Goal: Task Accomplishment & Management: Use online tool/utility

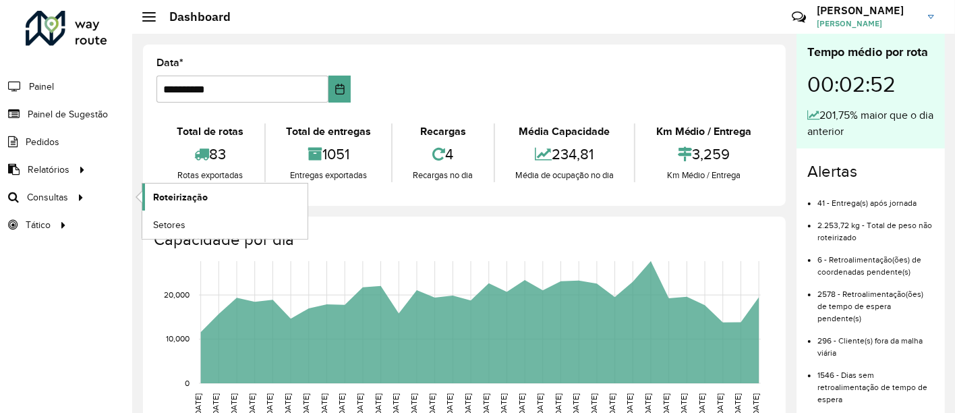
click at [182, 204] on link "Roteirização" at bounding box center [224, 197] width 165 height 27
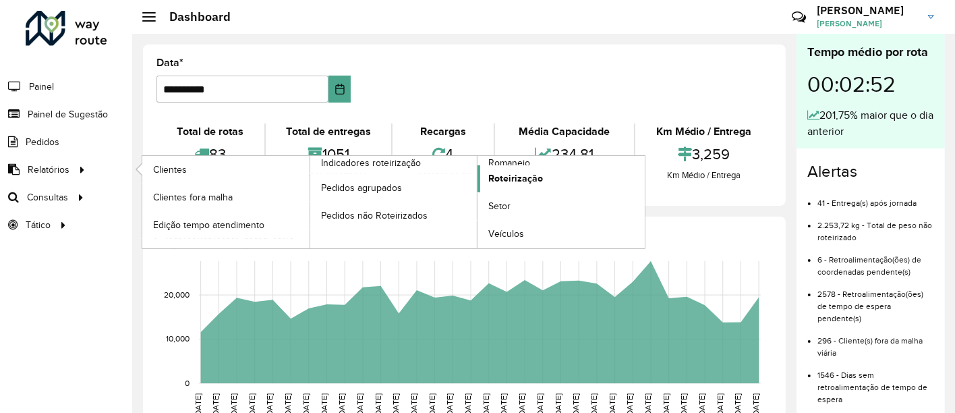
click at [521, 190] on link "Roteirização" at bounding box center [561, 178] width 167 height 27
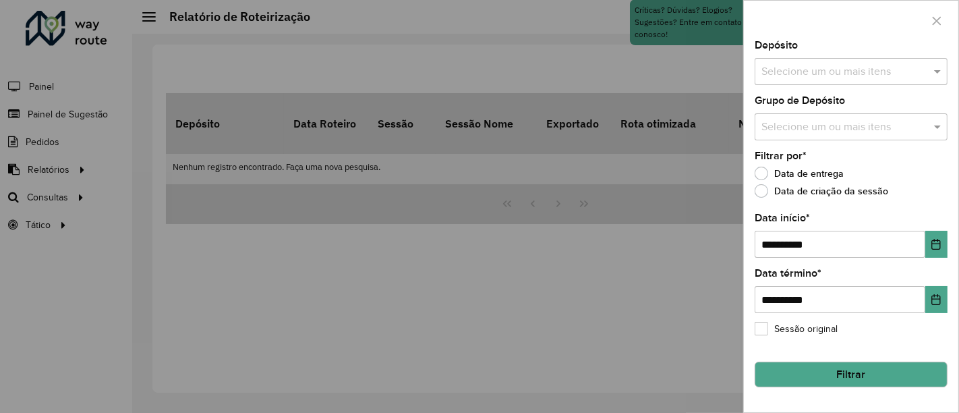
click at [868, 64] on input "text" at bounding box center [844, 72] width 173 height 16
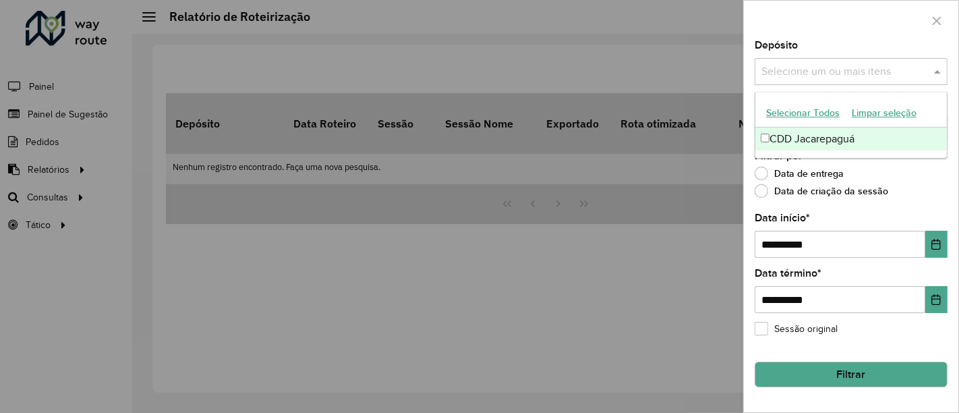
click at [809, 141] on div "CDD Jacarepaguá" at bounding box center [852, 139] width 192 height 23
click at [745, 118] on div "**********" at bounding box center [851, 226] width 215 height 372
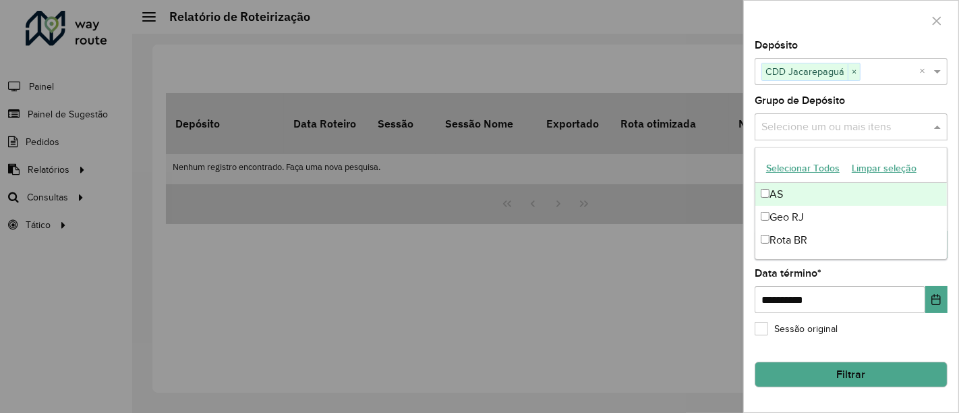
click at [783, 130] on input "text" at bounding box center [844, 127] width 173 height 16
click at [789, 166] on button "Selecionar Todos" at bounding box center [803, 168] width 86 height 21
click at [747, 141] on div "**********" at bounding box center [851, 226] width 215 height 372
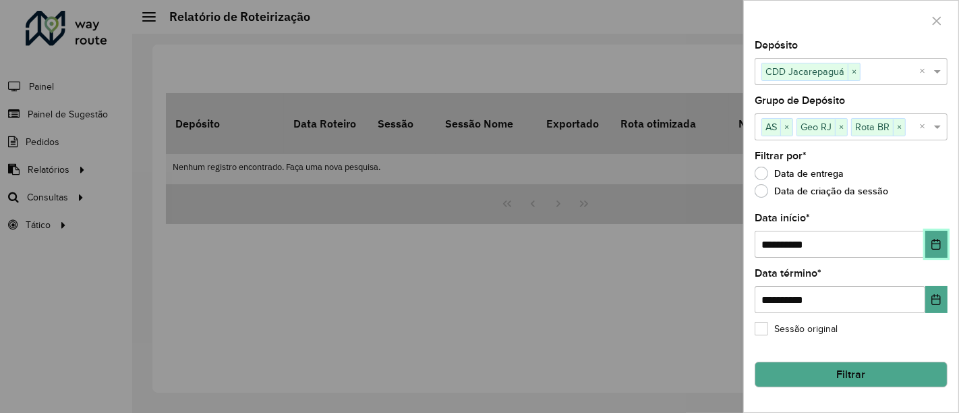
click at [945, 251] on button "Choose Date" at bounding box center [937, 244] width 22 height 27
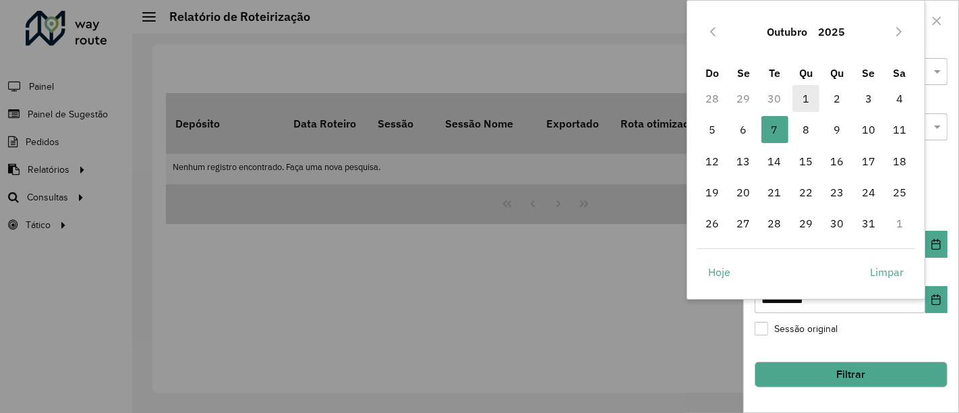
click at [808, 107] on span "1" at bounding box center [806, 98] width 27 height 27
type input "**********"
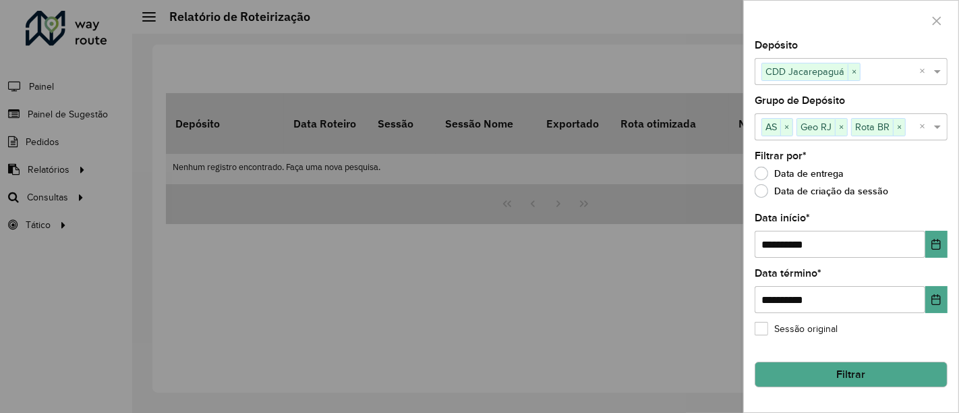
click at [856, 362] on button "Filtrar" at bounding box center [851, 375] width 193 height 26
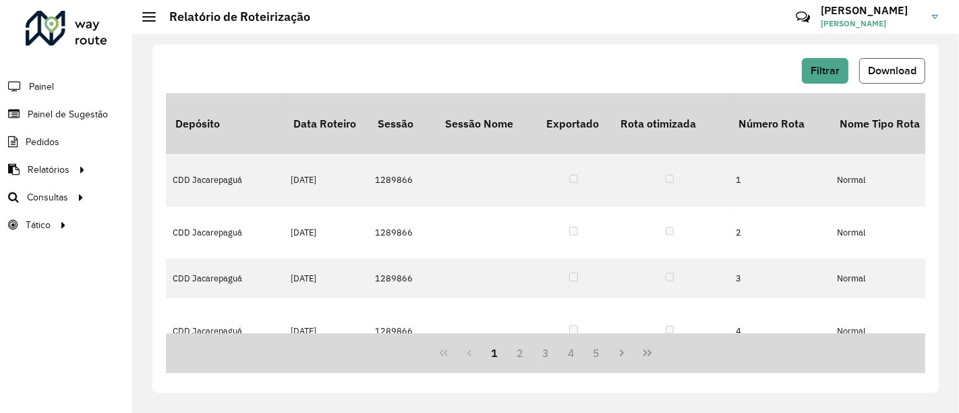
click at [892, 59] on button "Download" at bounding box center [893, 71] width 66 height 26
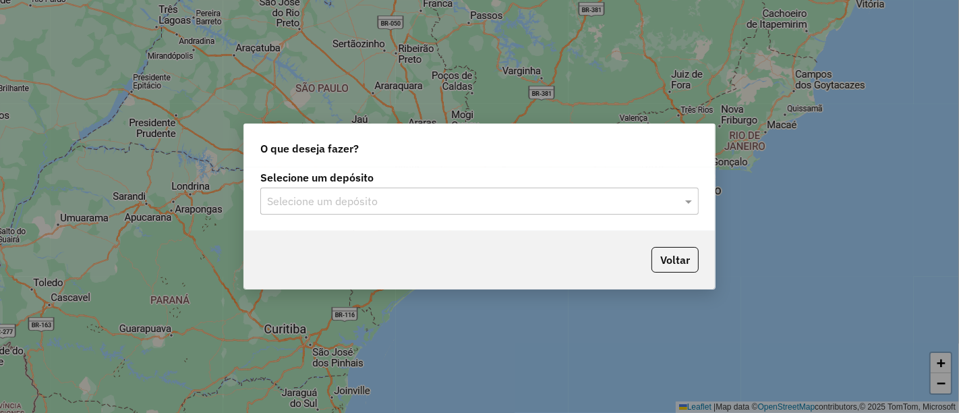
click at [457, 200] on input "text" at bounding box center [466, 202] width 398 height 16
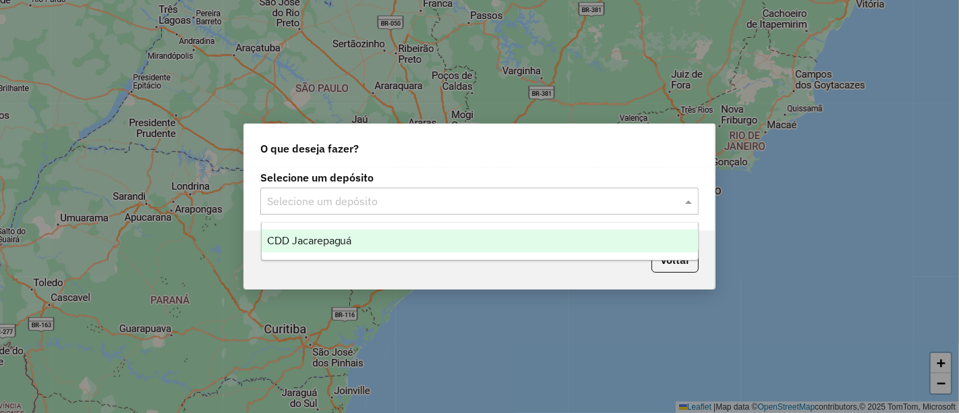
click at [430, 236] on div "CDD Jacarepaguá" at bounding box center [480, 240] width 437 height 23
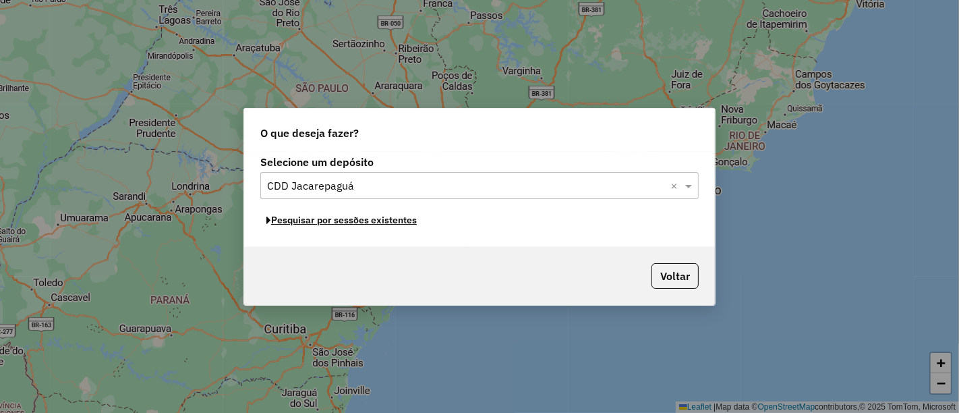
click at [399, 223] on button "Pesquisar por sessões existentes" at bounding box center [341, 220] width 163 height 21
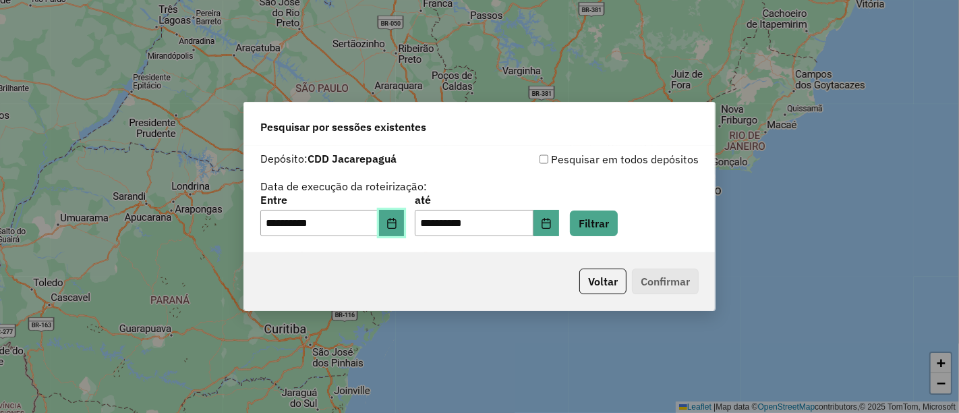
click at [400, 213] on button "Choose Date" at bounding box center [392, 223] width 26 height 27
